Goal: Task Accomplishment & Management: Manage account settings

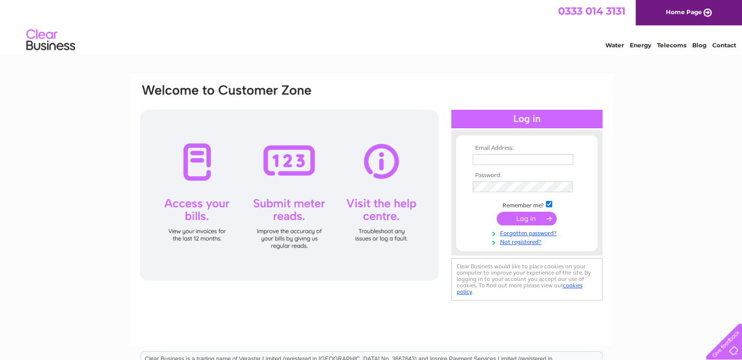
type input "[PERSON_NAME][EMAIL_ADDRESS][DOMAIN_NAME]"
click at [524, 220] on input "submit" at bounding box center [526, 219] width 60 height 14
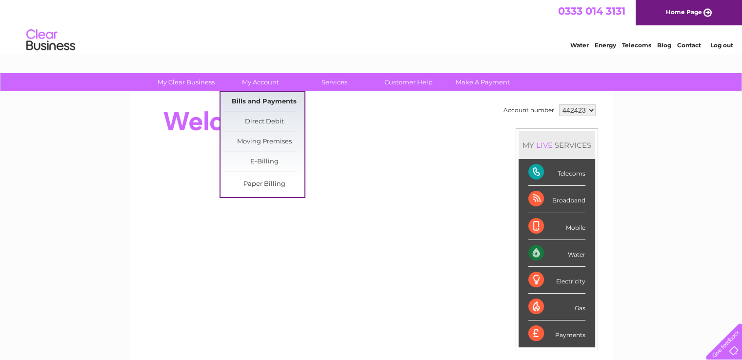
click at [273, 99] on link "Bills and Payments" at bounding box center [264, 102] width 80 height 20
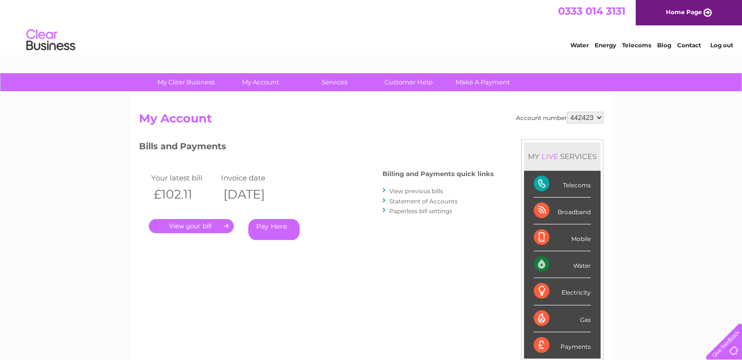
click at [207, 226] on link "." at bounding box center [191, 226] width 85 height 14
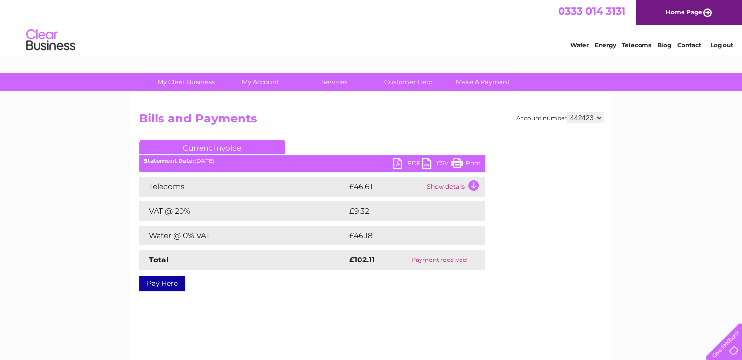
drag, startPoint x: 412, startPoint y: 163, endPoint x: 556, endPoint y: 139, distance: 146.3
click at [658, 157] on div "My Clear Business Login Details My Details My Preferences Link Account My Accou…" at bounding box center [371, 302] width 742 height 459
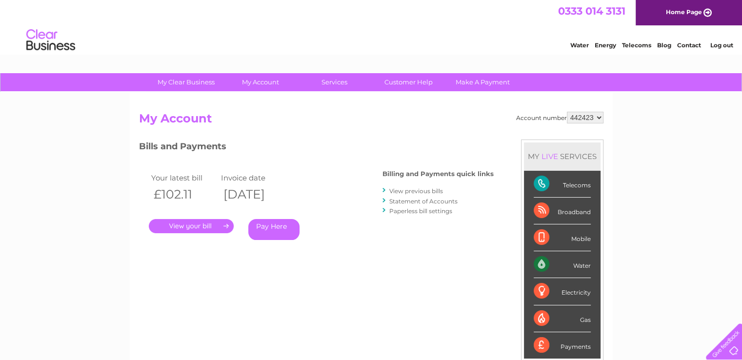
click at [405, 191] on link "View previous bills" at bounding box center [416, 190] width 54 height 7
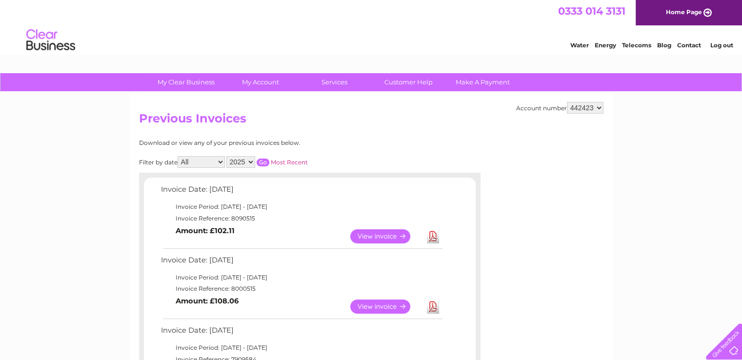
click at [434, 305] on link "Download" at bounding box center [433, 306] width 12 height 14
click at [373, 307] on link "View" at bounding box center [386, 306] width 72 height 14
